Goal: Information Seeking & Learning: Learn about a topic

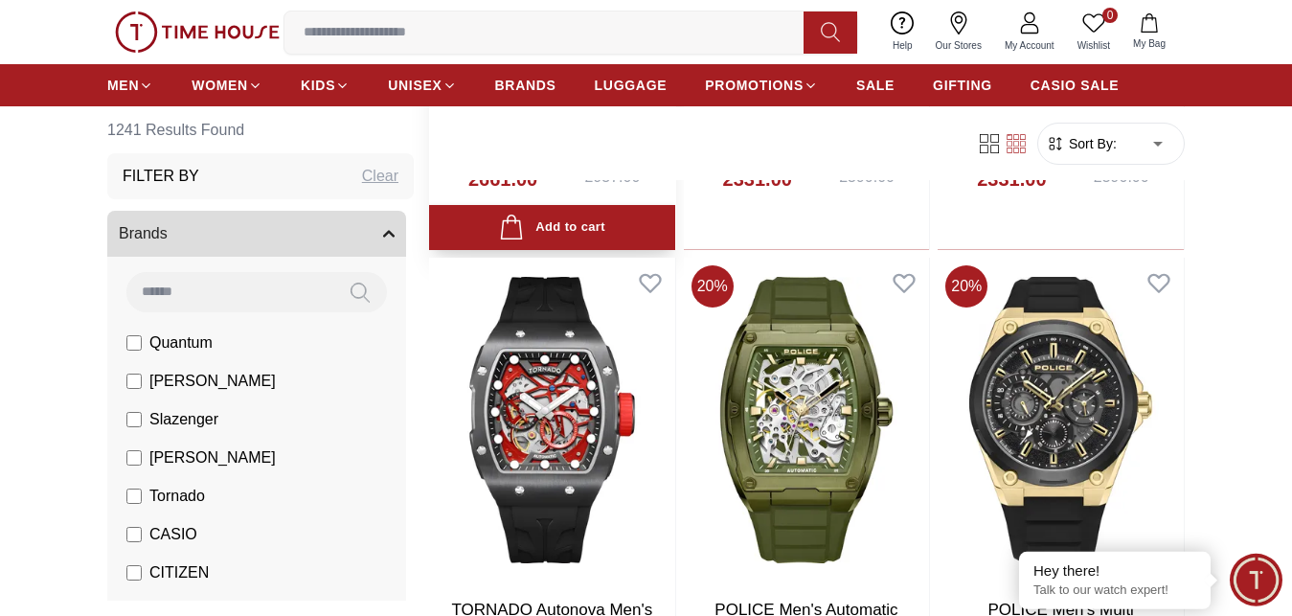
scroll to position [1172, 0]
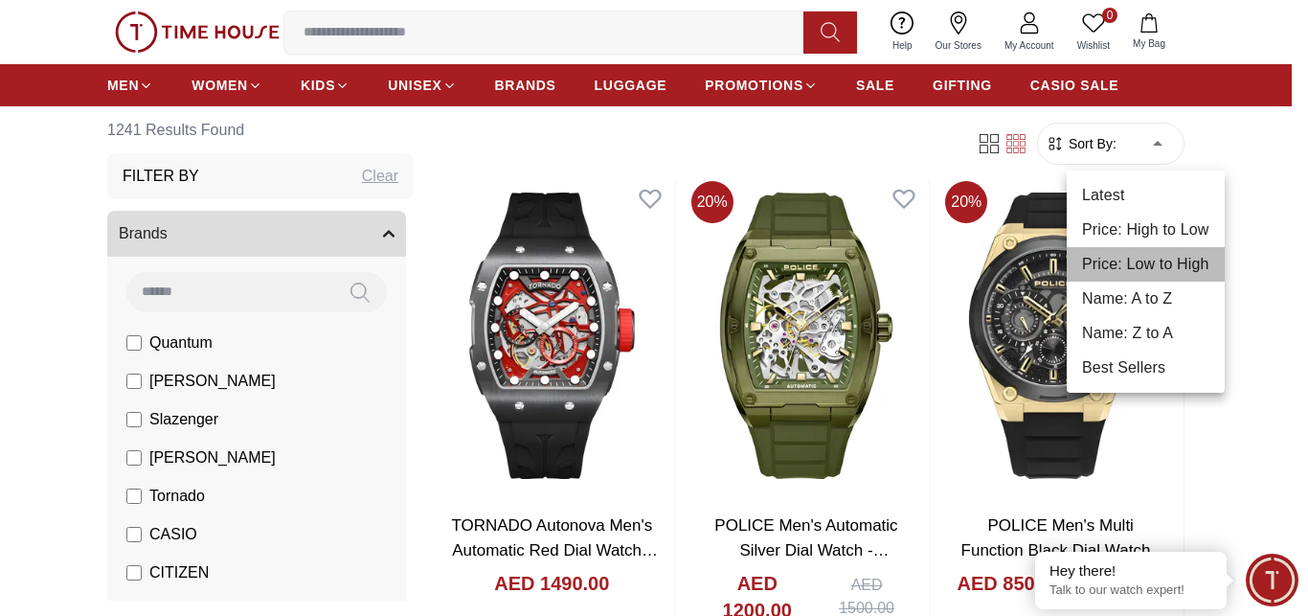
click at [1139, 270] on li "Price: Low to High" at bounding box center [1146, 264] width 158 height 34
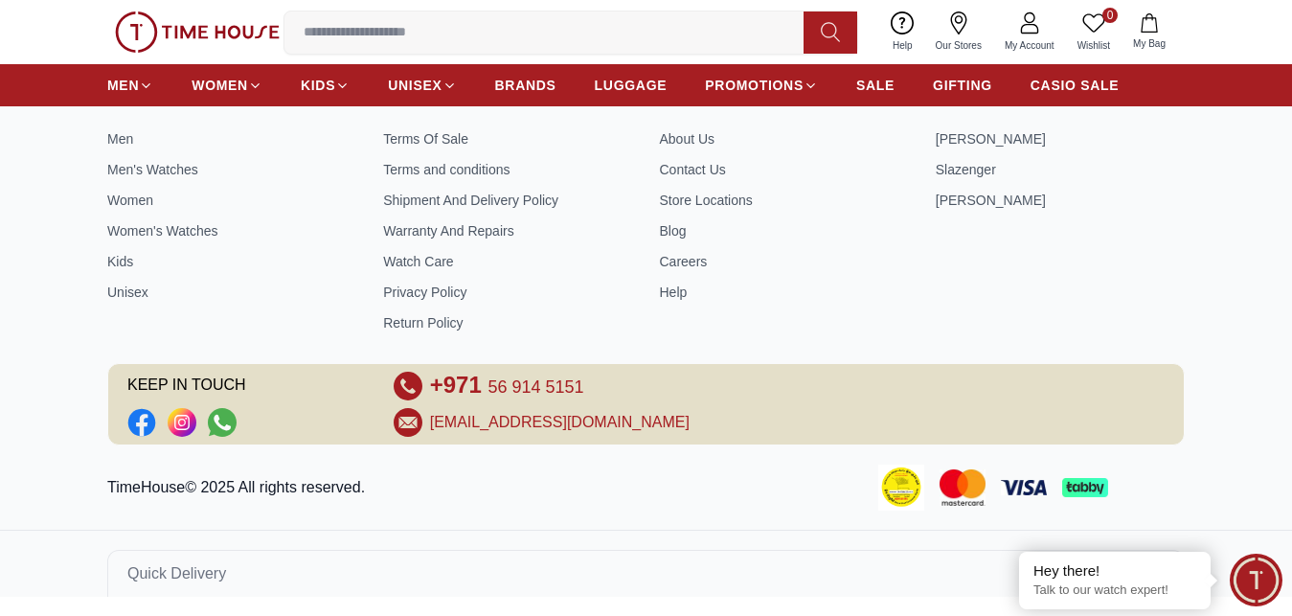
type input "*"
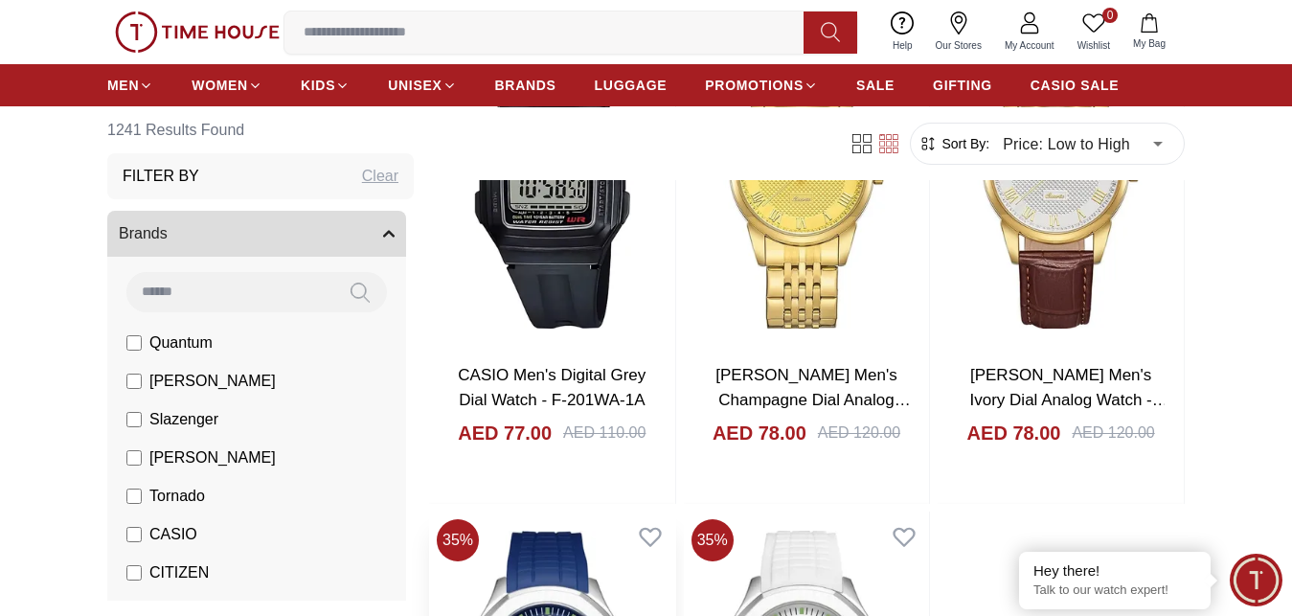
scroll to position [2930, 0]
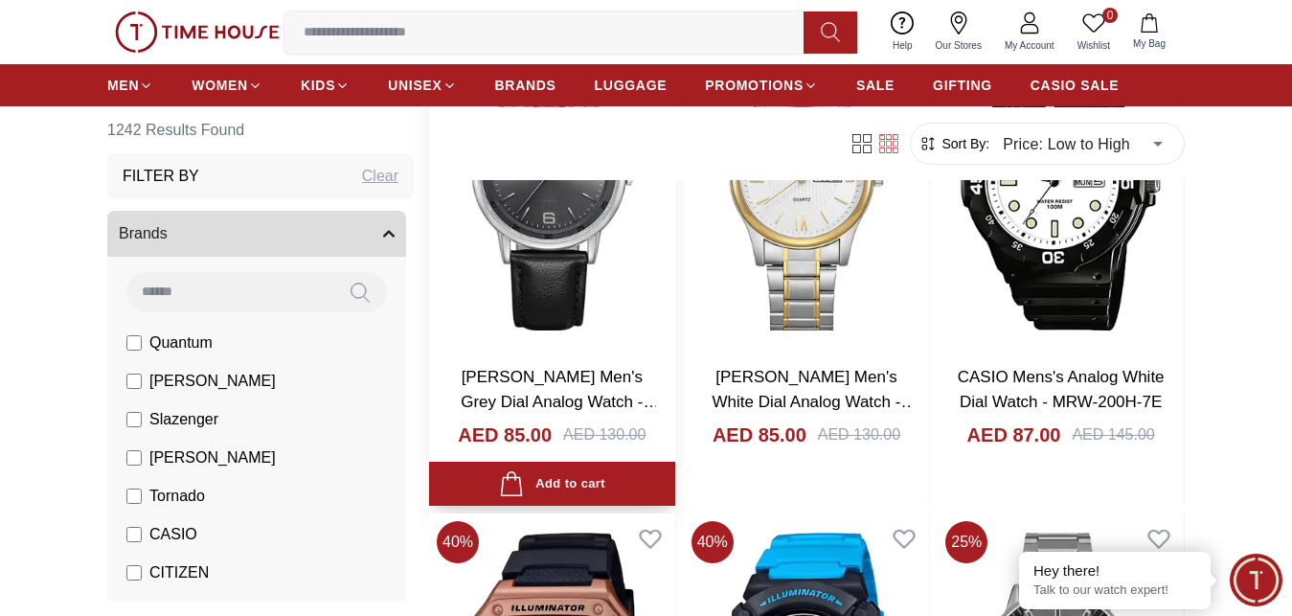
scroll to position [5958, 0]
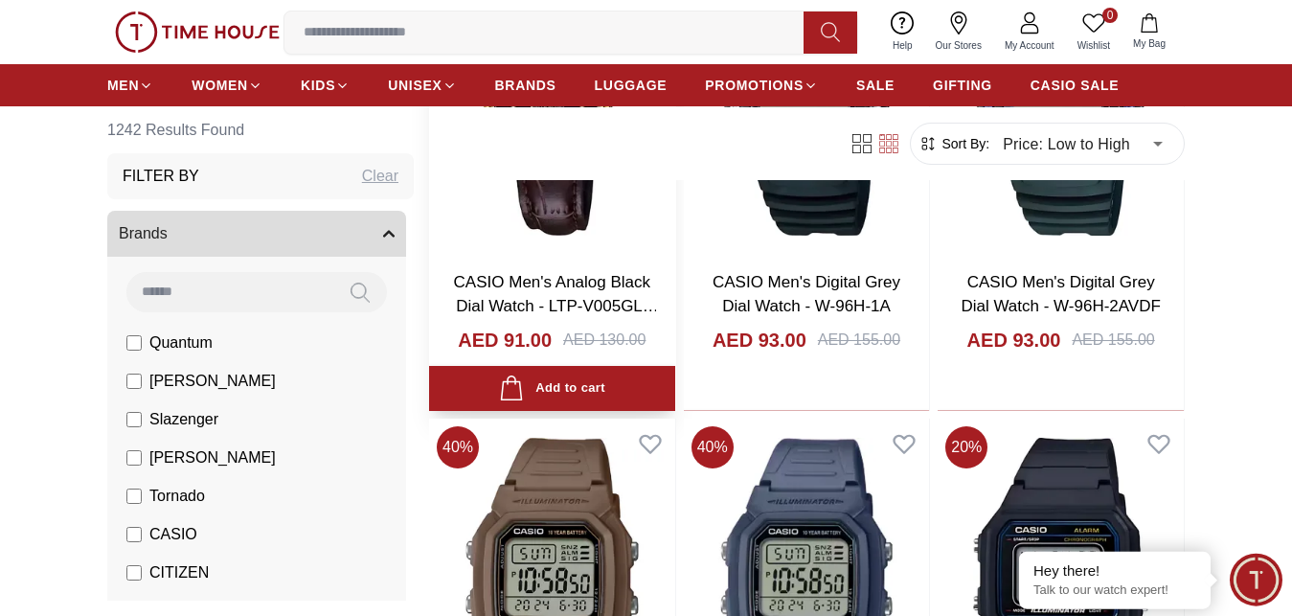
scroll to position [7716, 0]
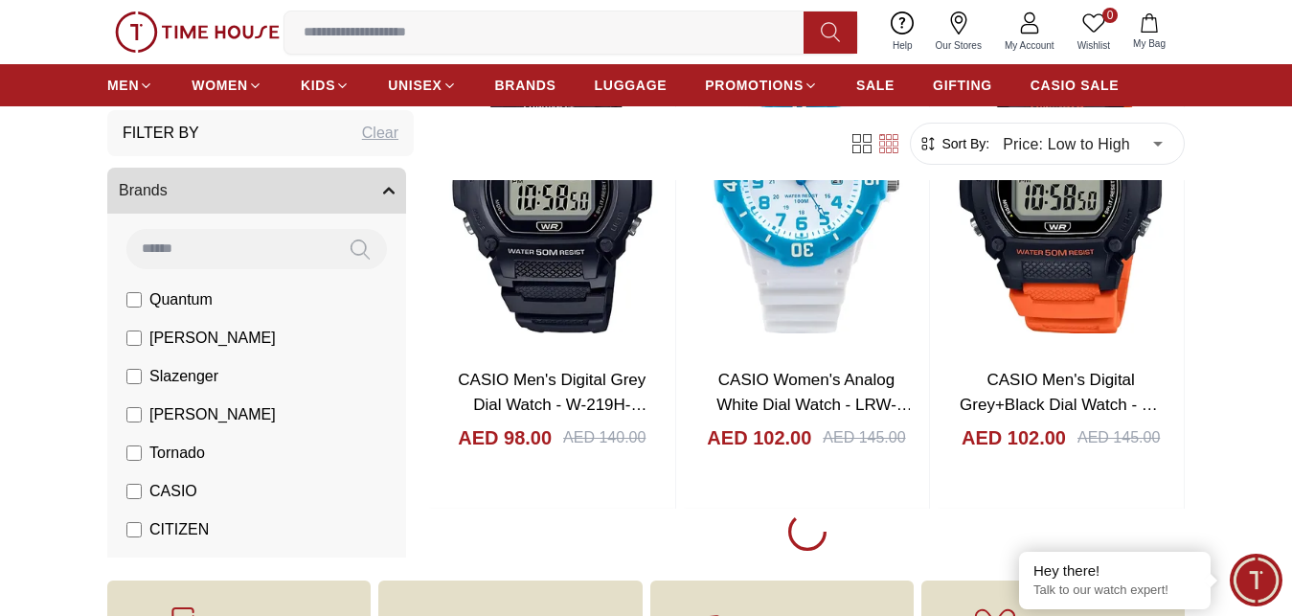
scroll to position [9962, 0]
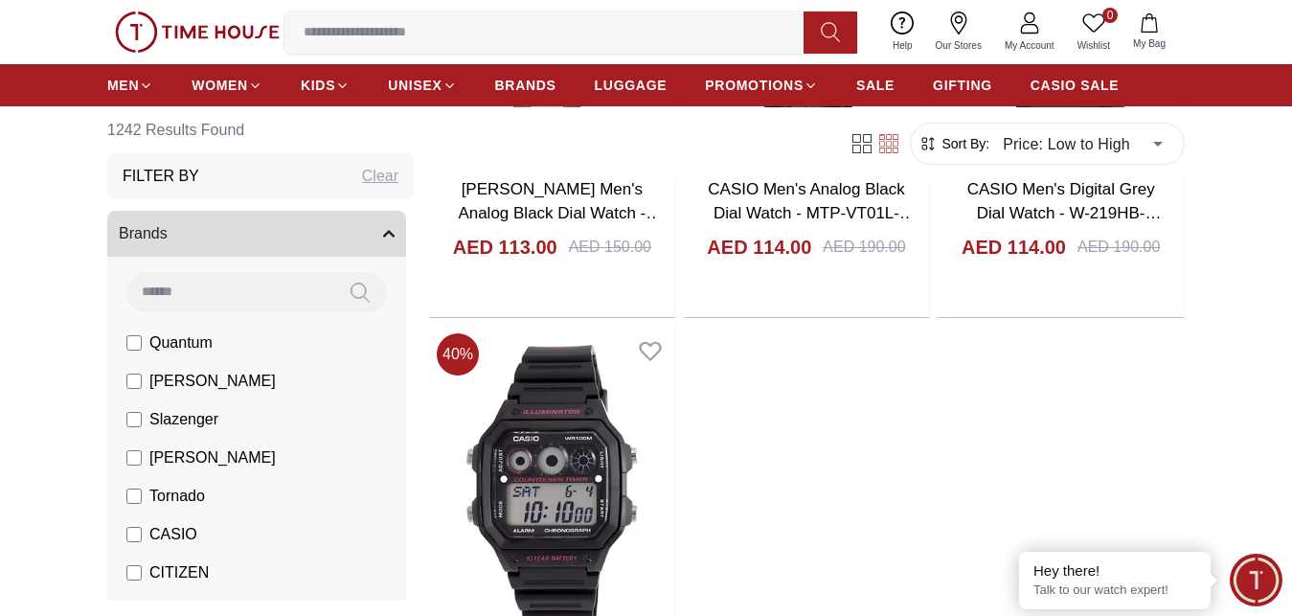
scroll to position [16604, 0]
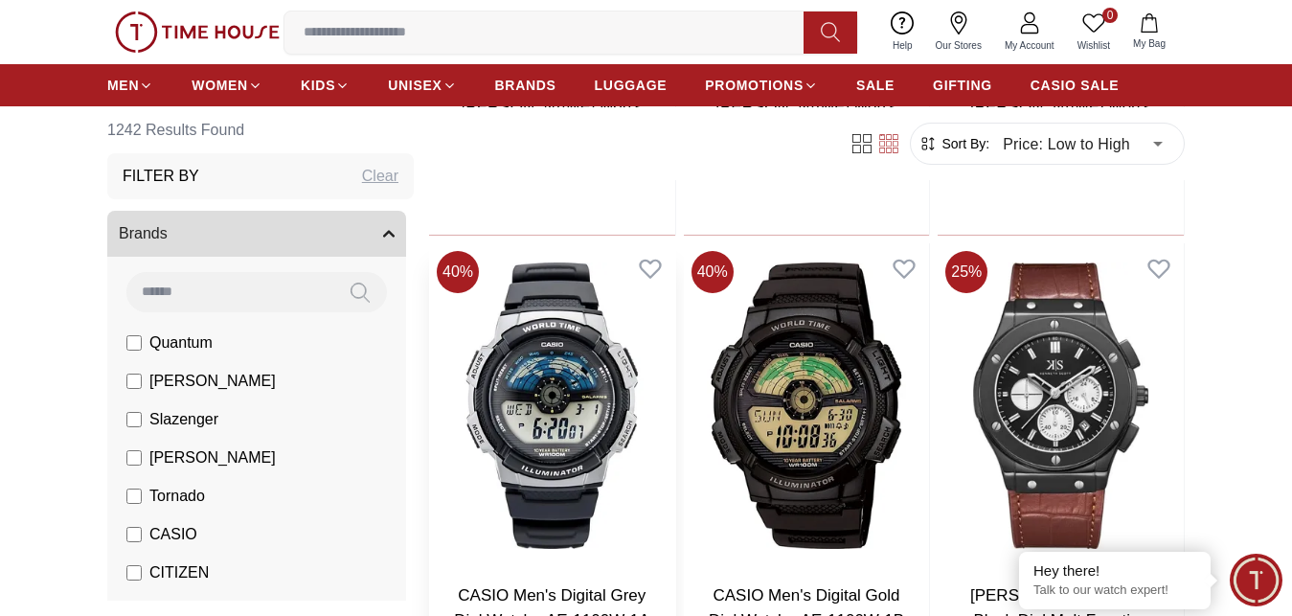
scroll to position [19339, 0]
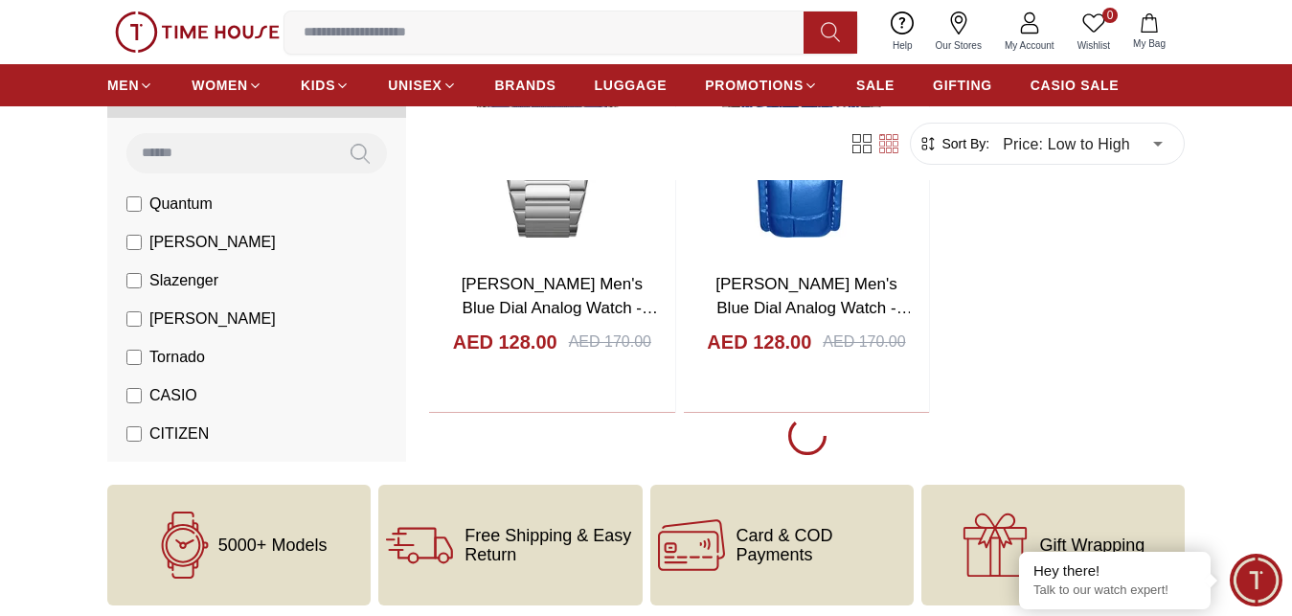
scroll to position [22864, 0]
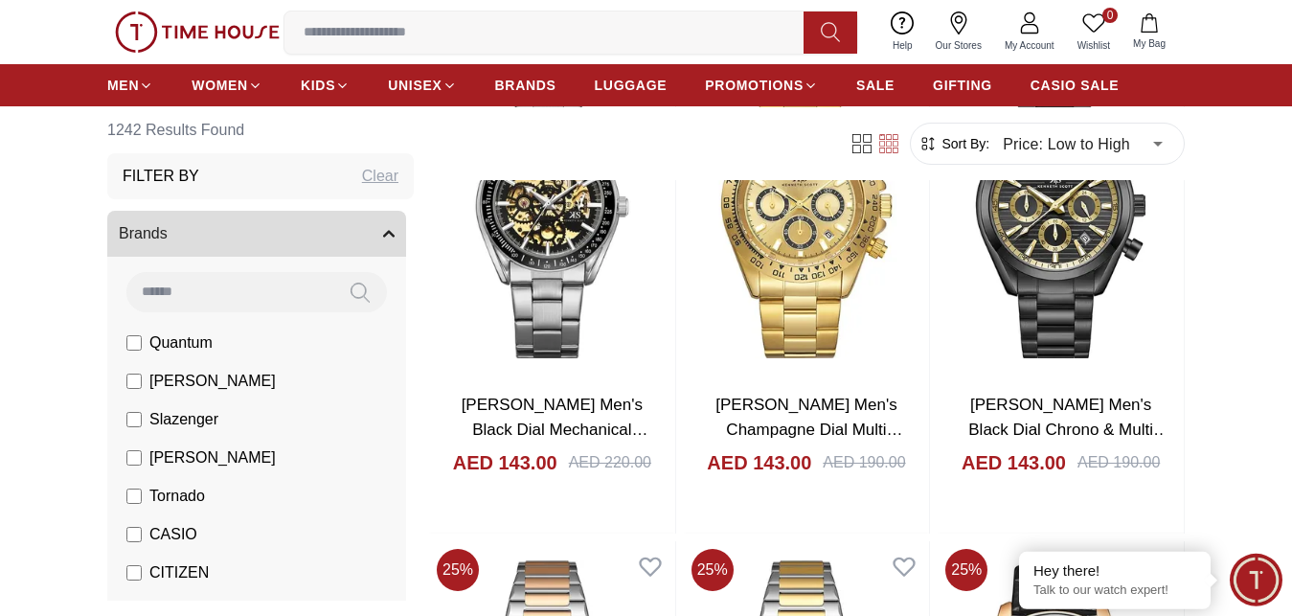
scroll to position [28626, 0]
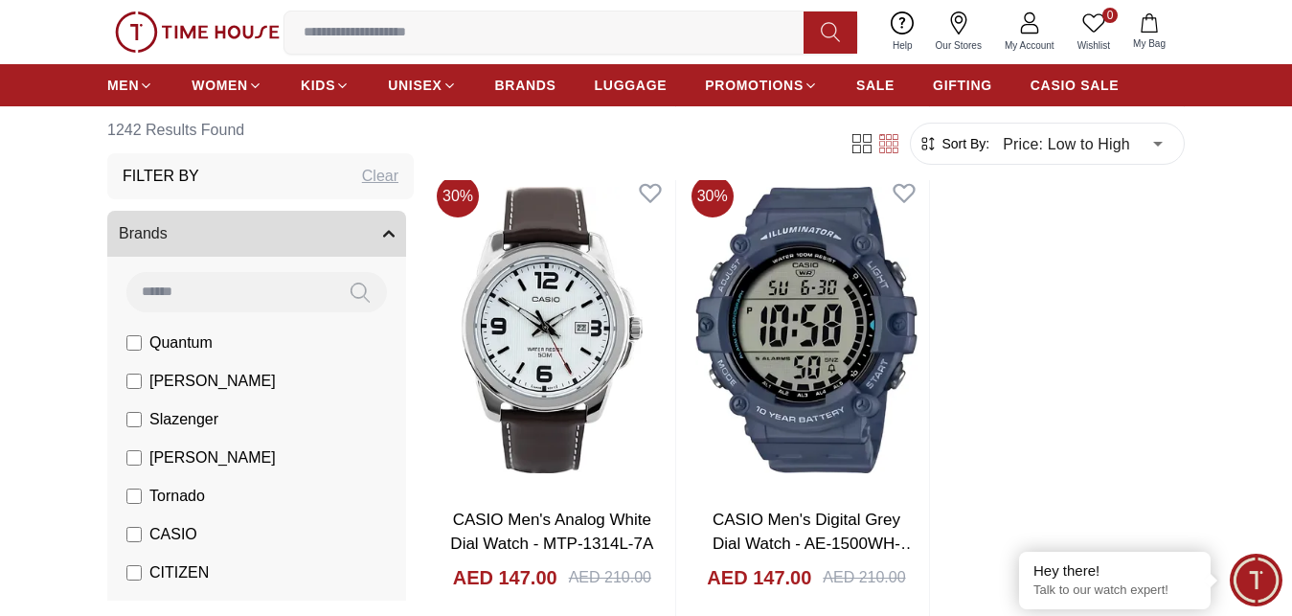
scroll to position [33021, 0]
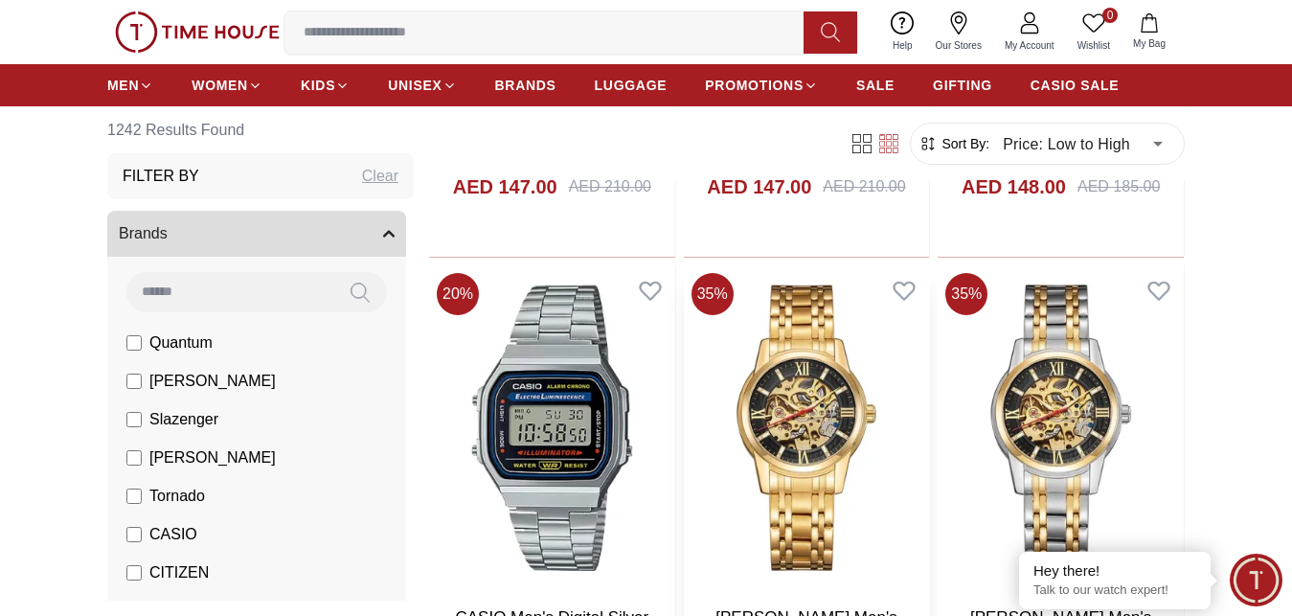
scroll to position [33314, 0]
